Goal: Task Accomplishment & Management: Manage account settings

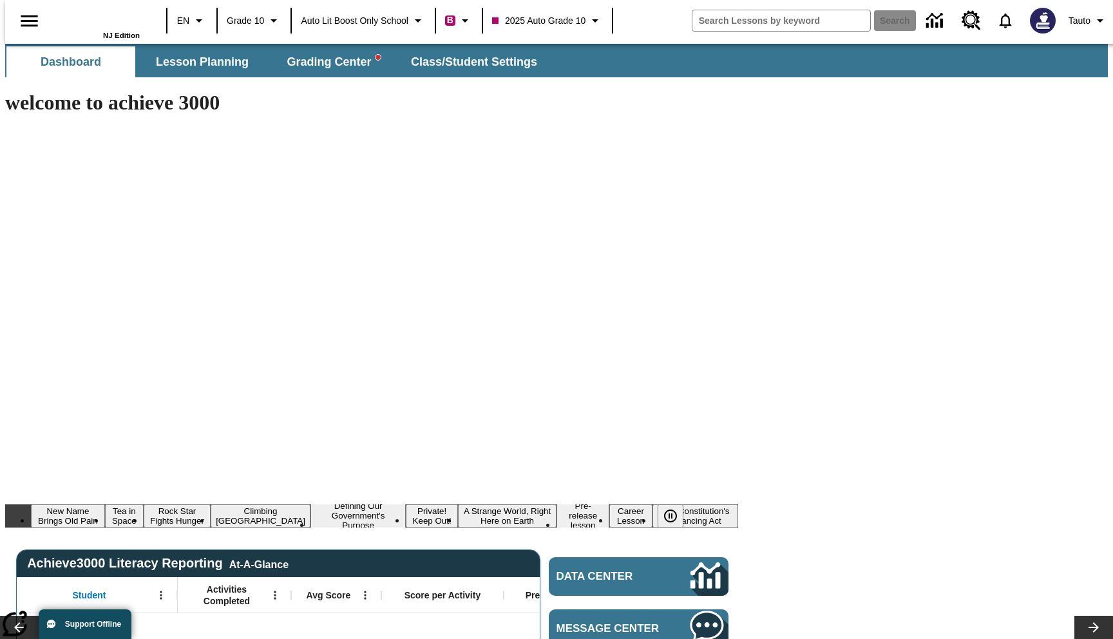
type input "-1"
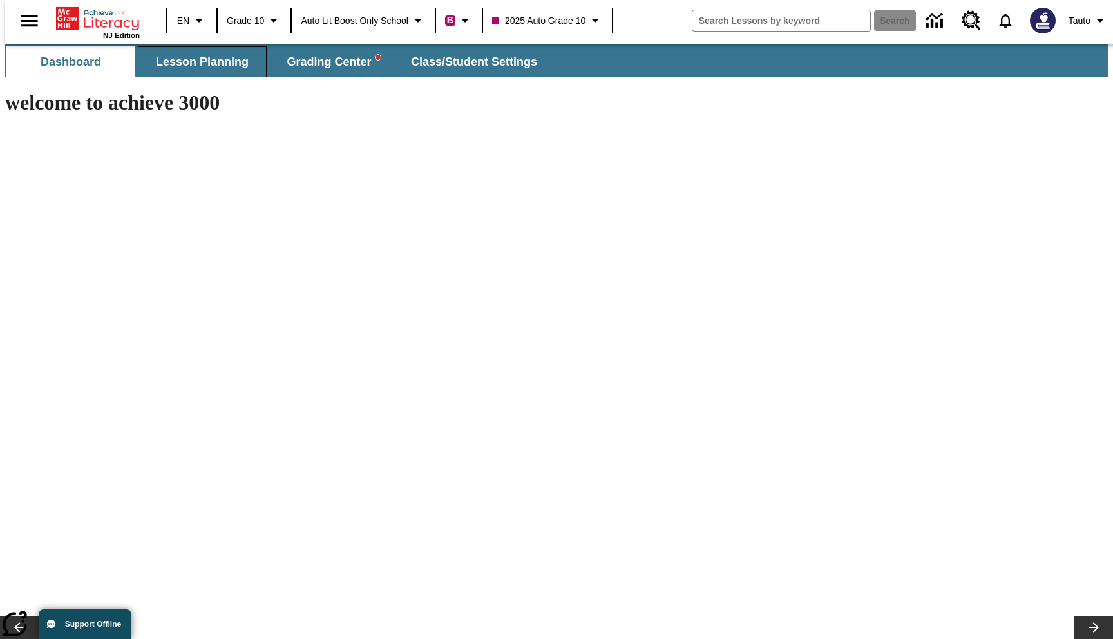
click at [201, 65] on span "Lesson Planning" at bounding box center [202, 62] width 93 height 15
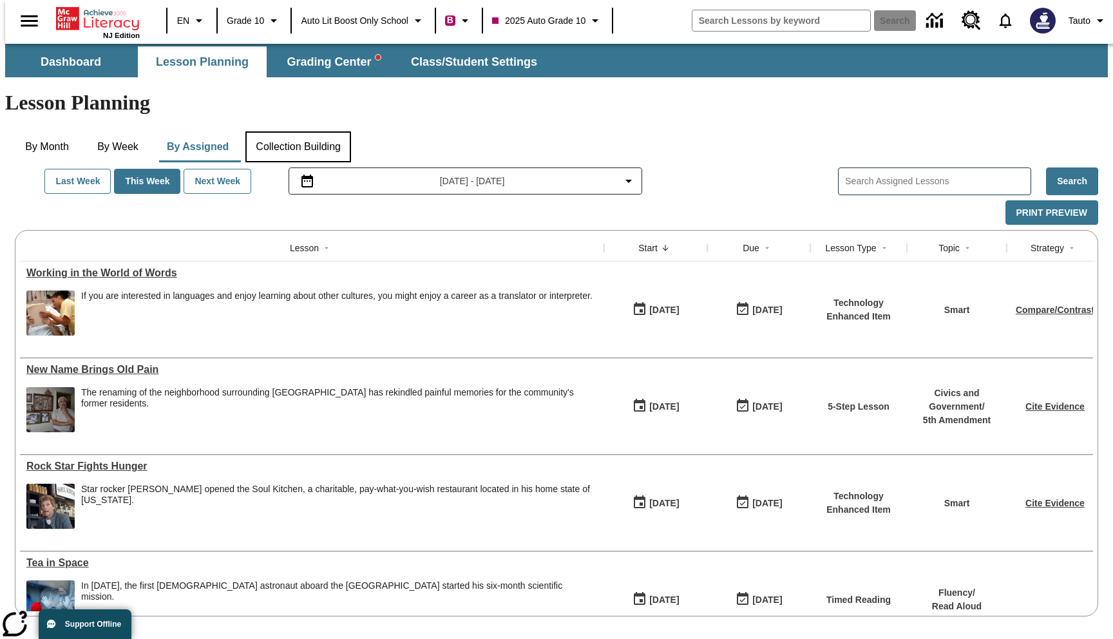
click at [297, 131] on button "Collection Building" at bounding box center [298, 146] width 106 height 31
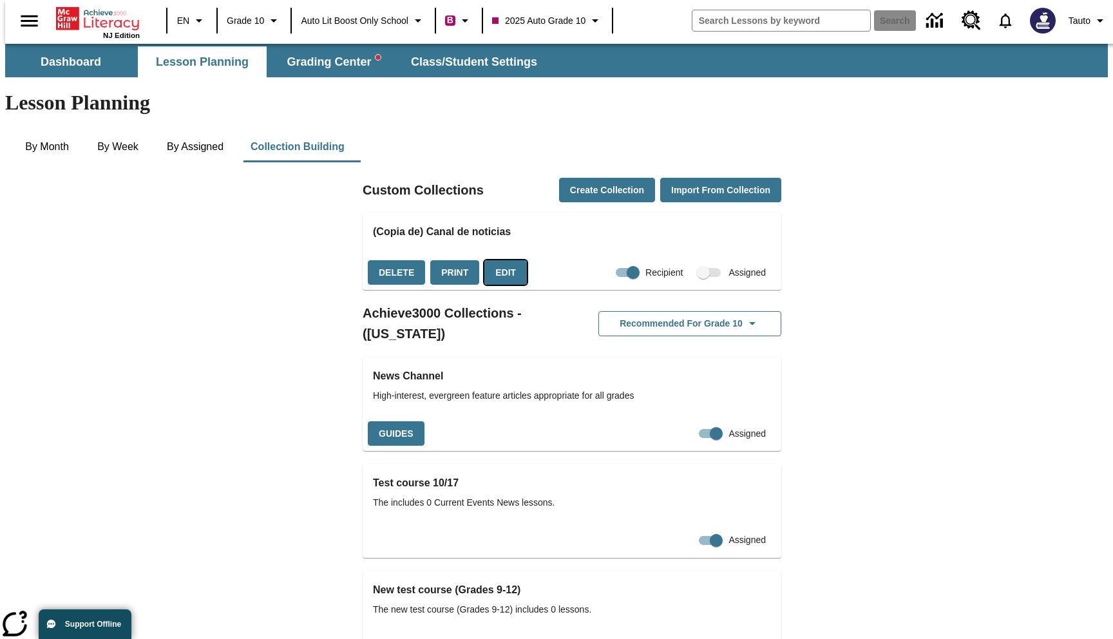
click at [508, 260] on button "Edit" at bounding box center [505, 272] width 43 height 25
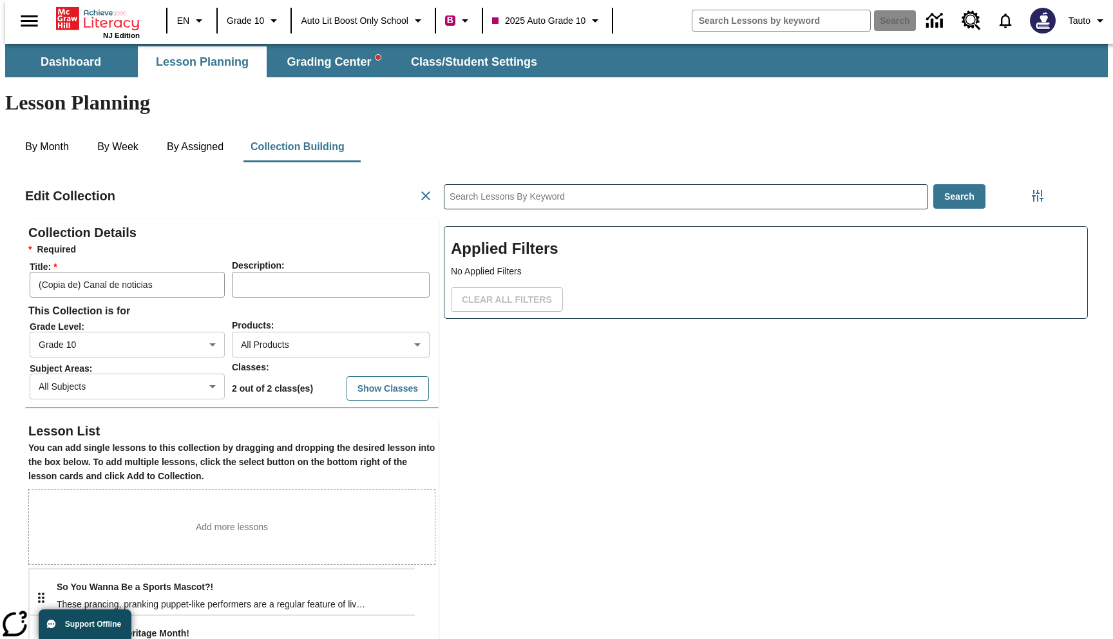
scroll to position [258, 386]
click at [356, 376] on button "Show Classes" at bounding box center [388, 388] width 82 height 25
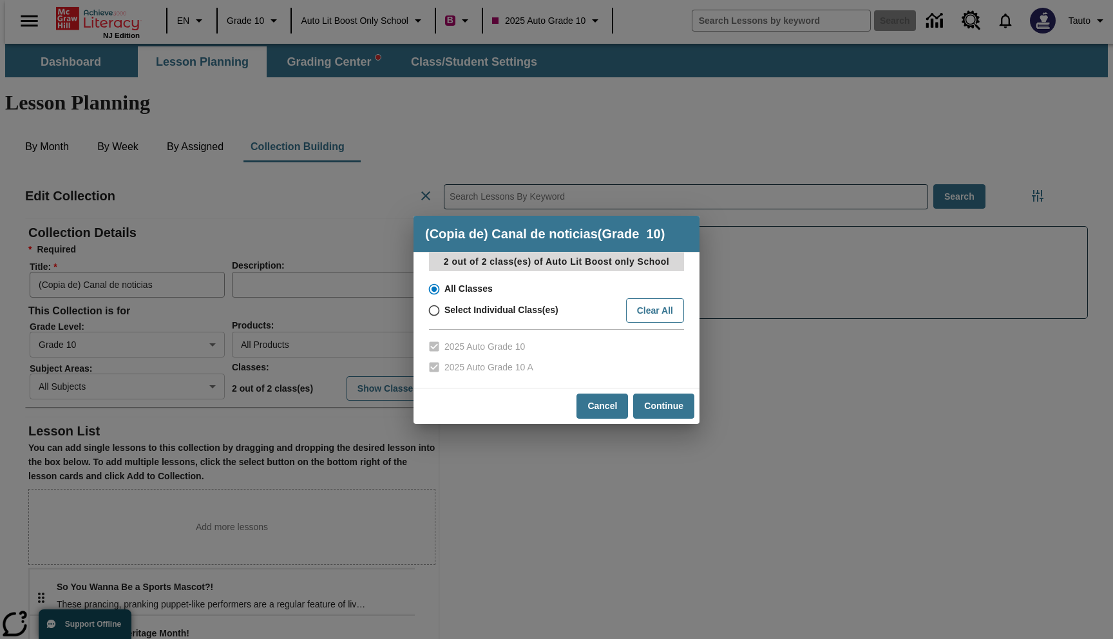
scroll to position [443, 0]
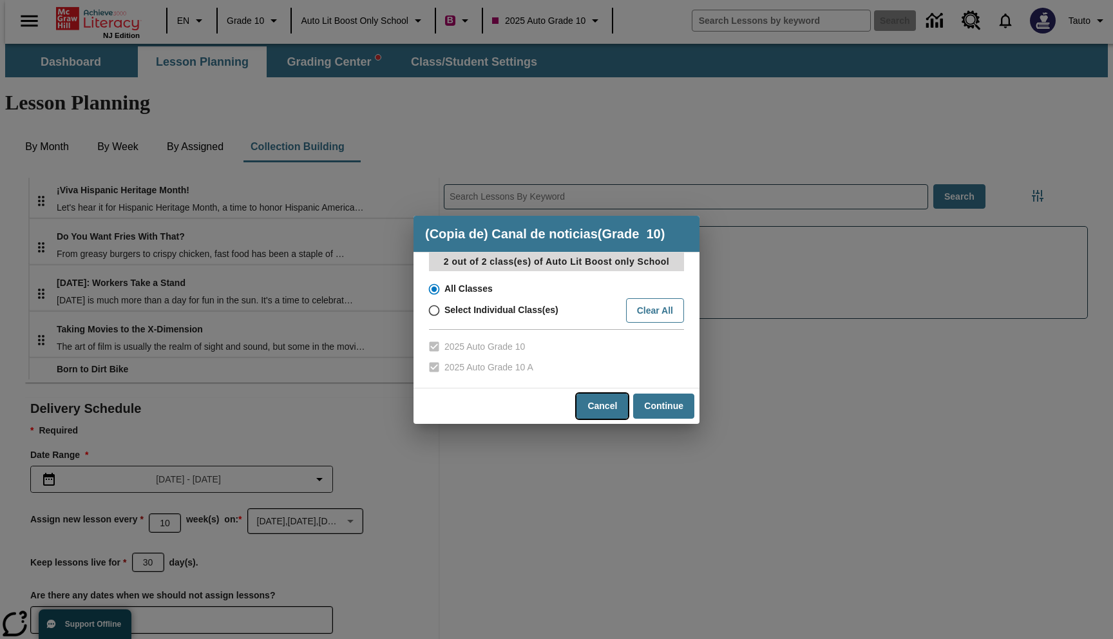
click at [593, 405] on button "Cancel" at bounding box center [603, 406] width 52 height 25
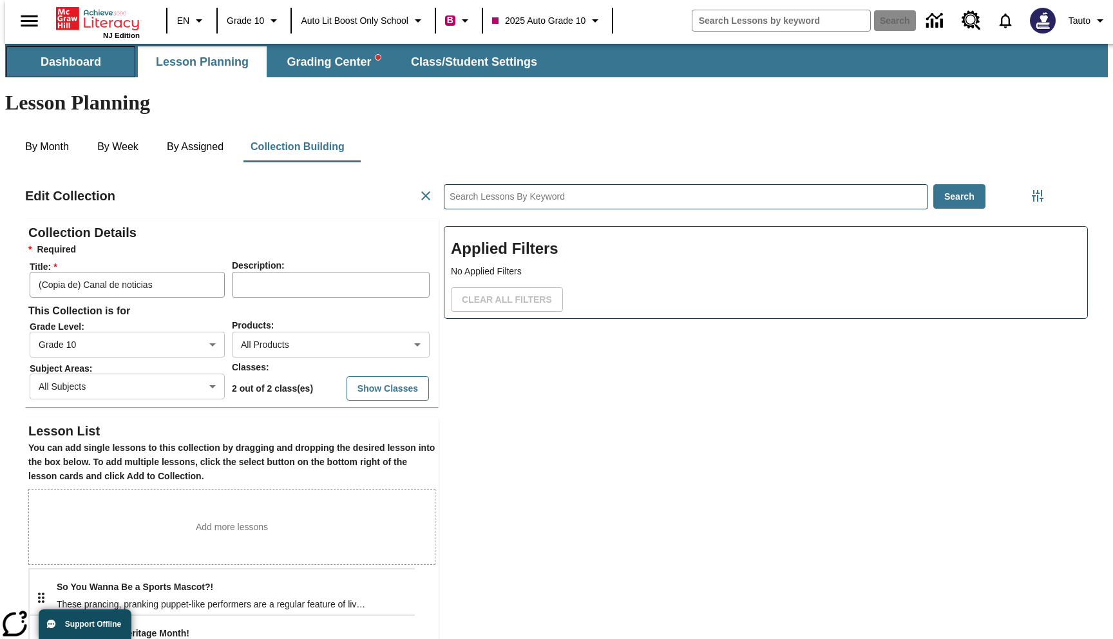
click at [73, 64] on span "Dashboard" at bounding box center [71, 62] width 61 height 15
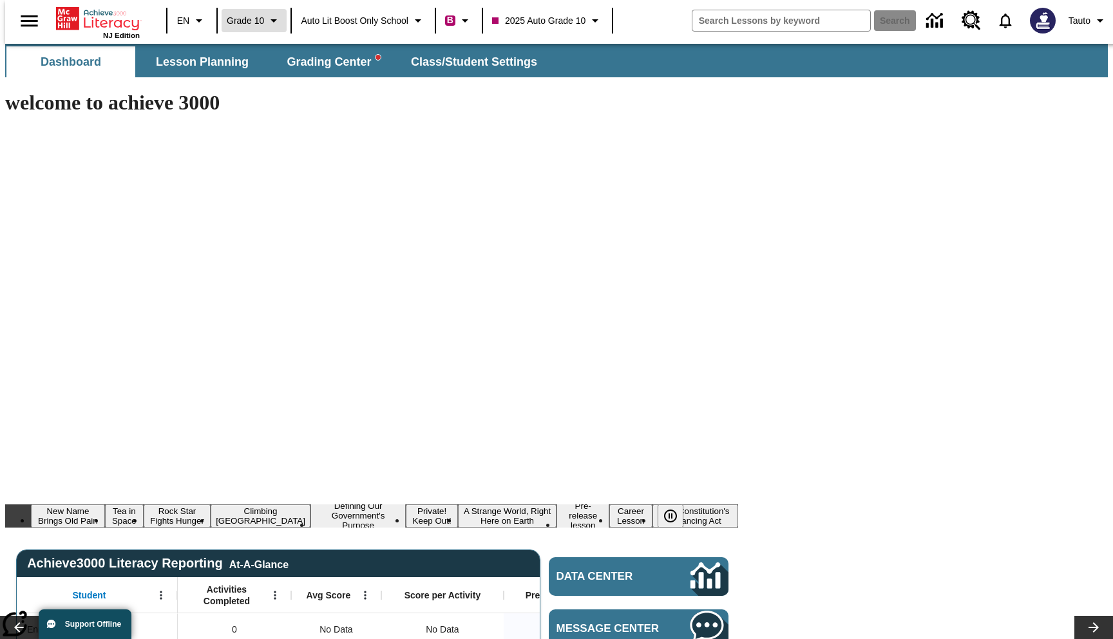
type input "-1"
click at [240, 23] on span "Grade 10" at bounding box center [245, 21] width 37 height 14
click at [370, 207] on div at bounding box center [556, 319] width 1113 height 639
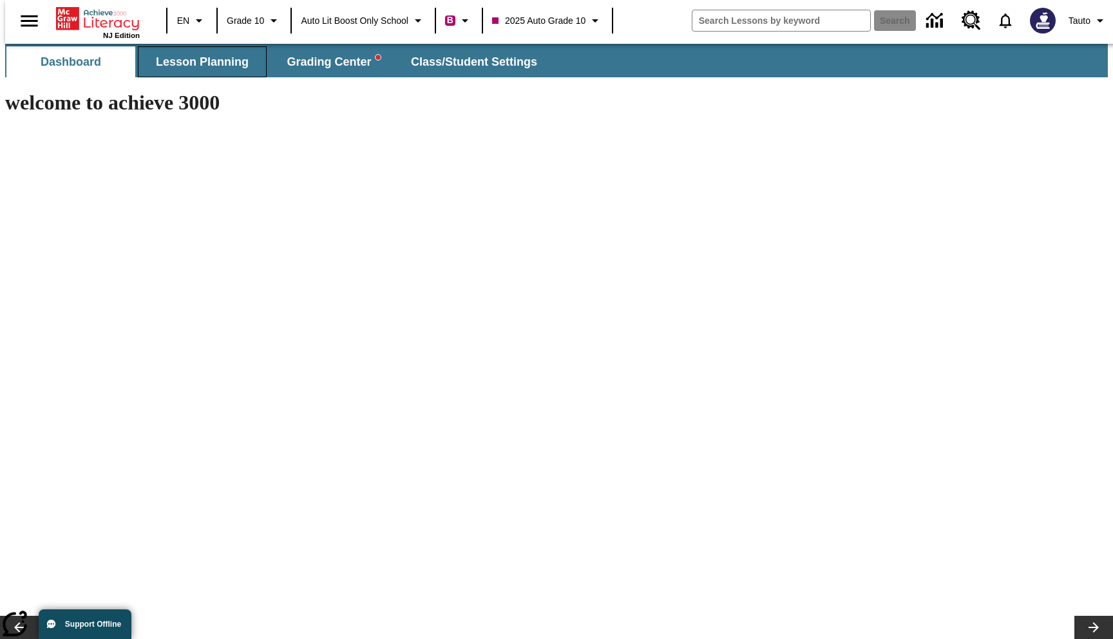
click at [177, 55] on span "Lesson Planning" at bounding box center [202, 62] width 93 height 15
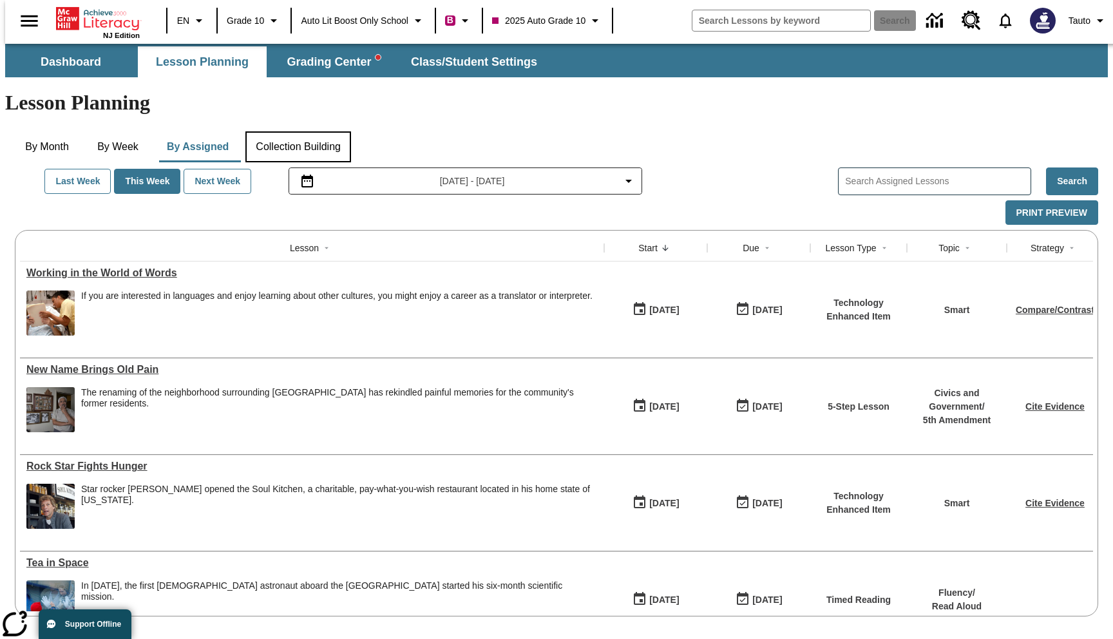
click at [316, 131] on button "Collection Building" at bounding box center [298, 146] width 106 height 31
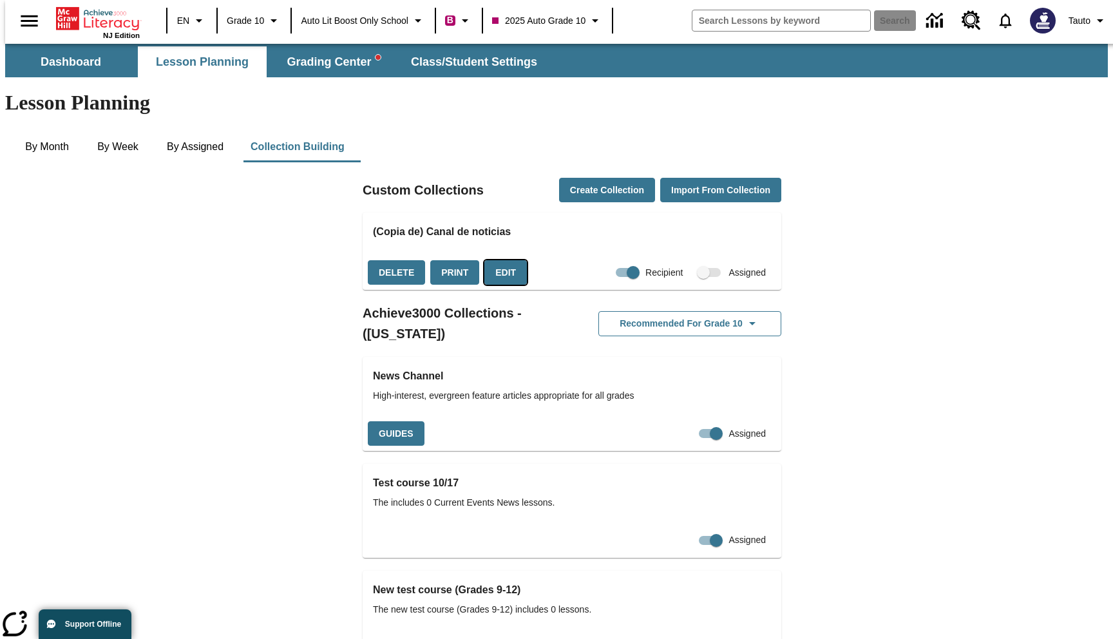
click at [508, 260] on button "Edit" at bounding box center [505, 272] width 43 height 25
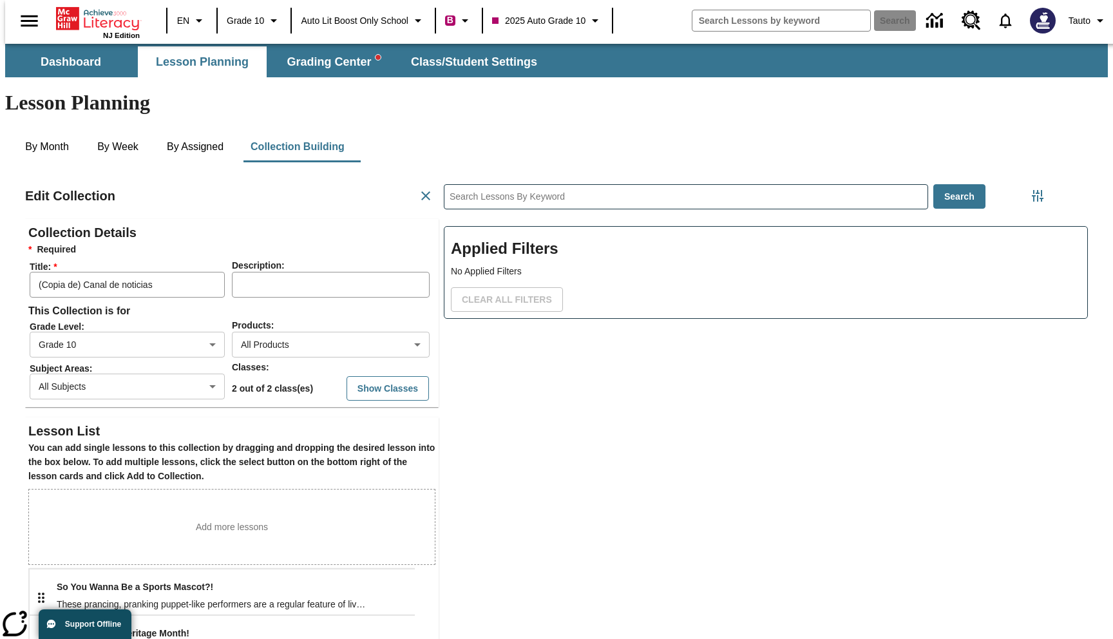
scroll to position [258, 386]
click at [367, 376] on button "Show Classes" at bounding box center [388, 388] width 82 height 25
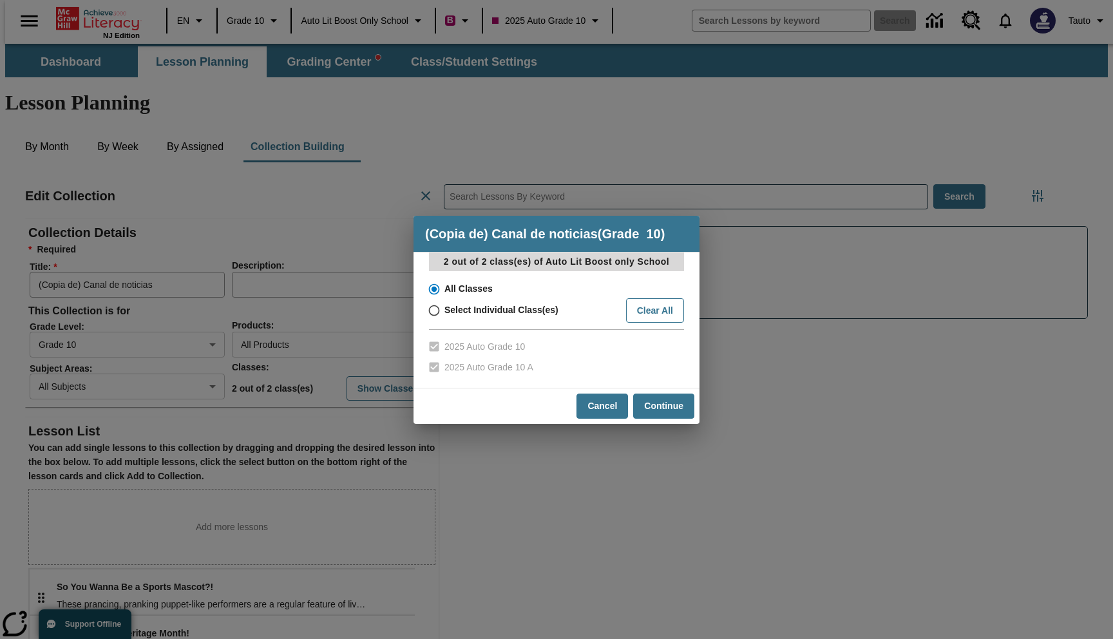
scroll to position [443, 0]
